Goal: Information Seeking & Learning: Learn about a topic

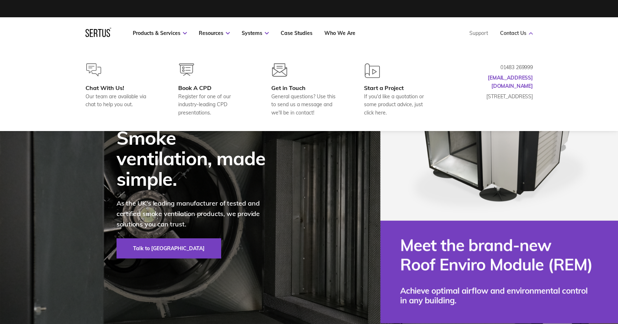
click at [517, 35] on link "Contact Us" at bounding box center [516, 33] width 33 height 6
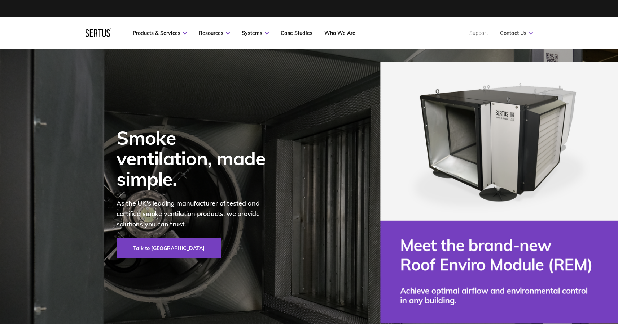
click at [514, 32] on link "Contact Us" at bounding box center [516, 33] width 33 height 6
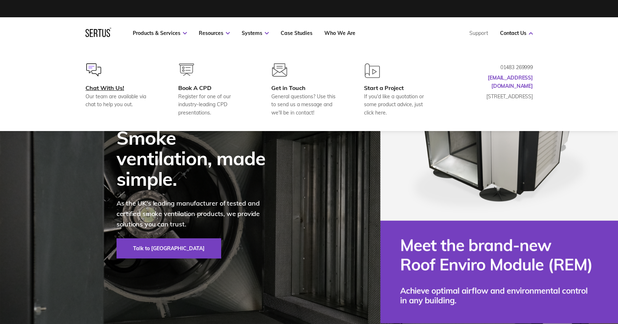
click at [120, 92] on div "Chat With Us! Our team are available via chat to help you out." at bounding box center [120, 96] width 70 height 25
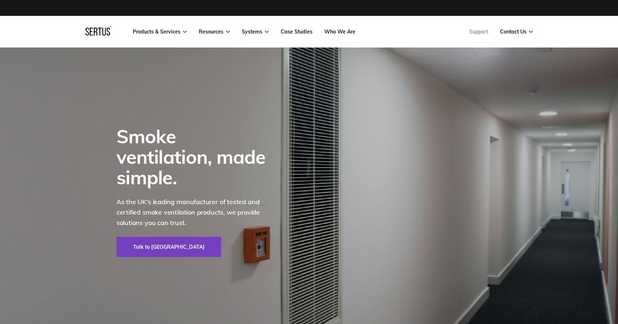
scroll to position [18, 0]
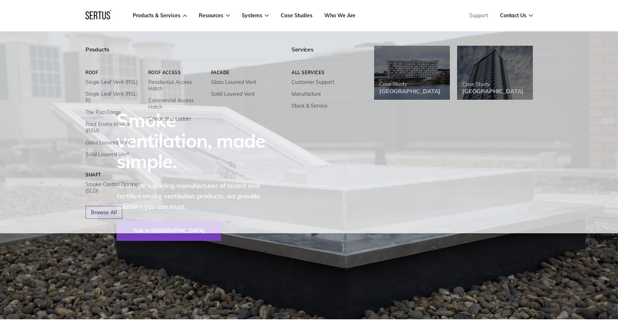
click at [163, 9] on nav "Products & Services Resources Systems Case Studies Who We Are Support Contact U…" at bounding box center [308, 16] width 447 height 32
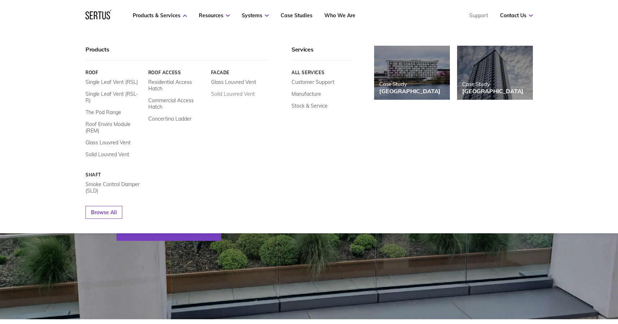
scroll to position [5, 0]
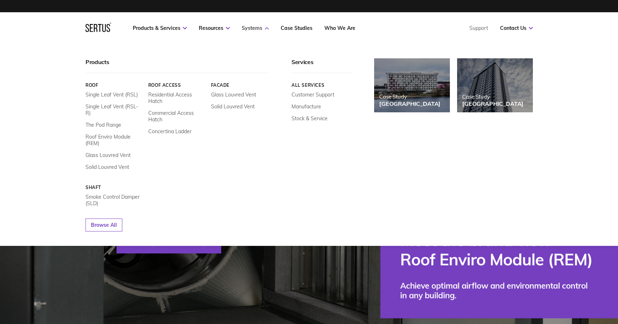
click at [255, 26] on link "Systems" at bounding box center [255, 28] width 27 height 6
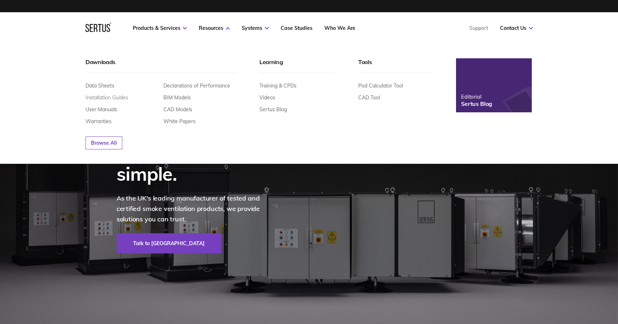
click at [93, 97] on link "Installation Guides" at bounding box center [106, 97] width 43 height 6
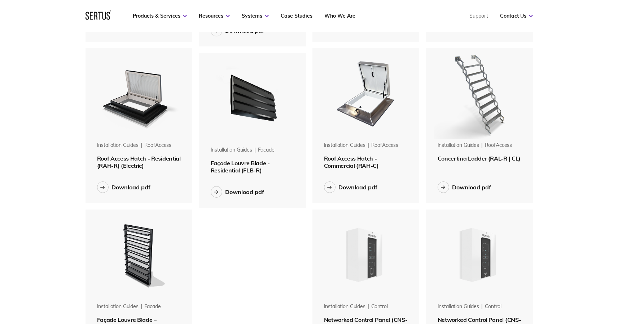
scroll to position [424, 0]
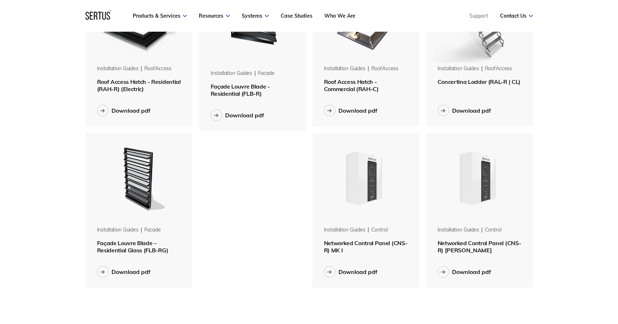
click at [364, 243] on span "Networked Control Panel (CNS-R) MK I" at bounding box center [366, 247] width 84 height 14
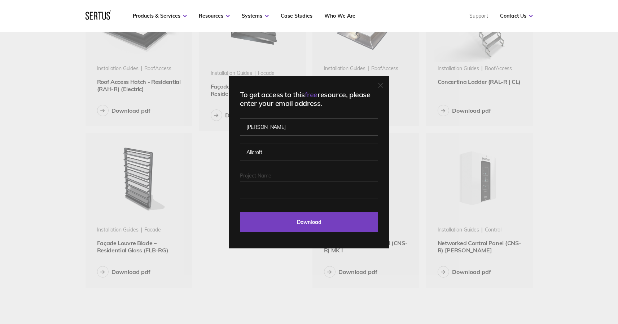
click at [378, 86] on div "To get access to this free resource, please enter your email address. Tom Allcr…" at bounding box center [309, 162] width 160 height 173
click at [383, 84] on icon at bounding box center [380, 85] width 5 height 5
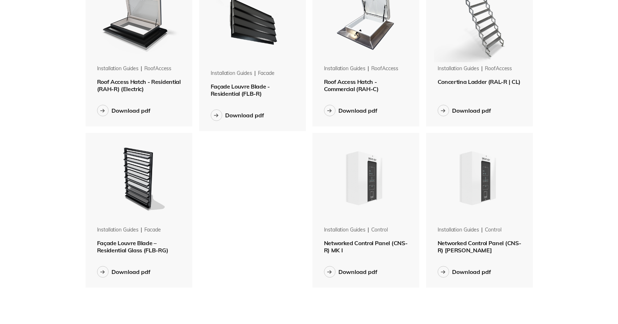
scroll to position [0, 0]
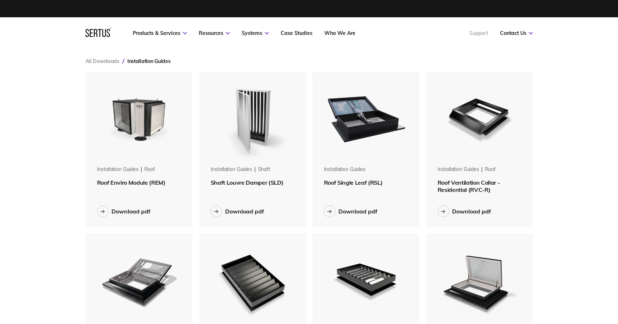
click at [479, 34] on link "Support" at bounding box center [478, 33] width 19 height 6
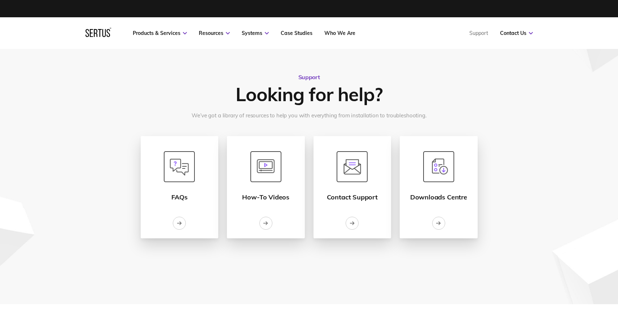
click at [180, 202] on div "FAQs" at bounding box center [180, 187] width 78 height 102
click at [178, 221] on icon at bounding box center [179, 223] width 5 height 5
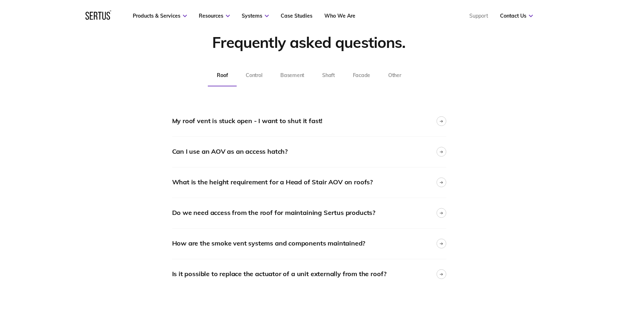
click at [246, 81] on button "Control" at bounding box center [254, 76] width 35 height 22
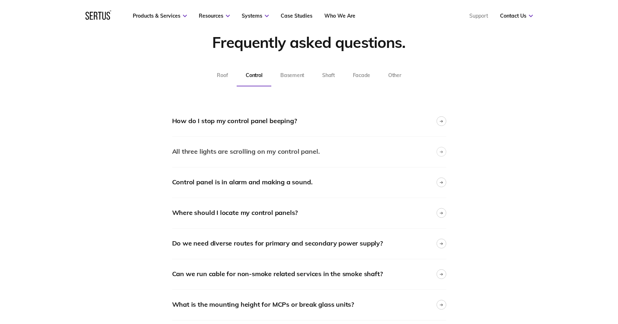
click at [239, 148] on div "All three lights are scrolling on my control panel." at bounding box center [246, 152] width 148 height 10
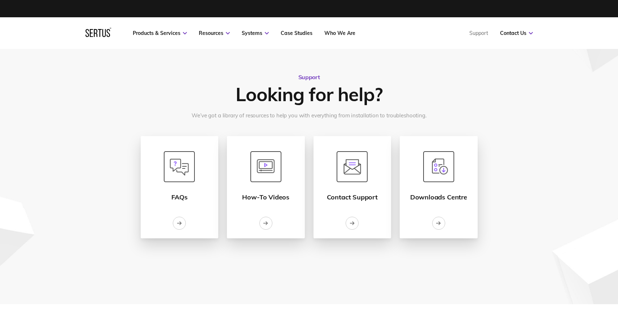
scroll to position [85, 0]
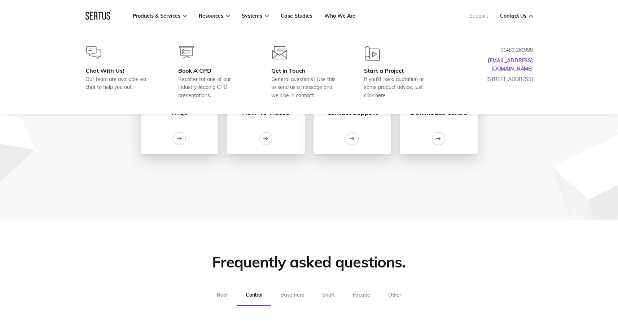
click at [474, 15] on link "Support" at bounding box center [478, 16] width 19 height 6
